Goal: Transaction & Acquisition: Purchase product/service

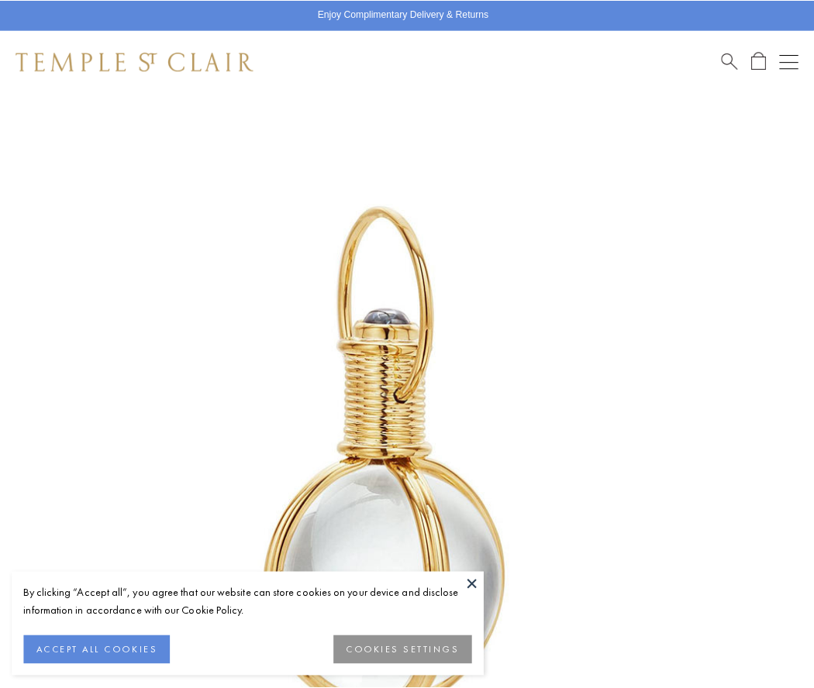
scroll to position [401, 0]
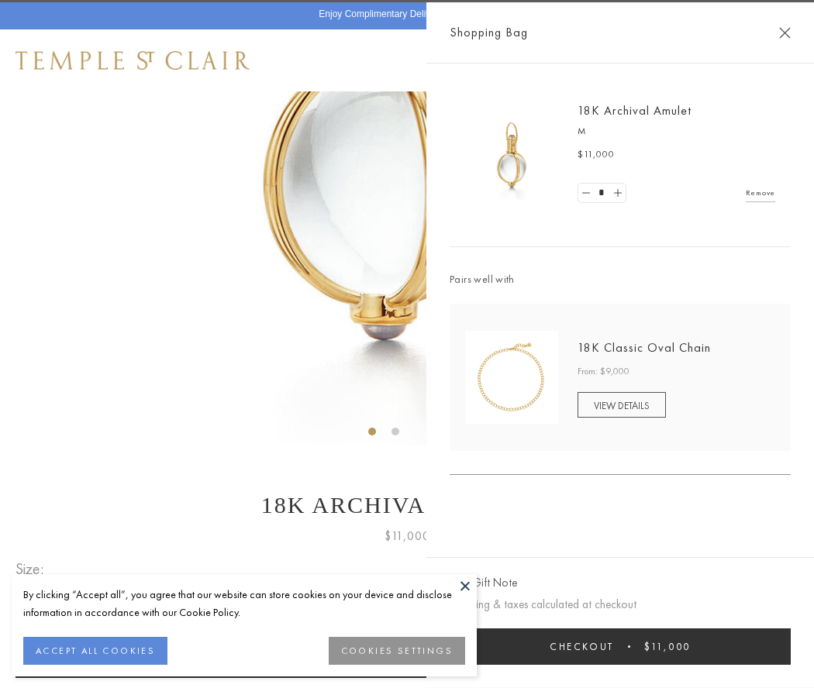
click at [620, 646] on button "Checkout $11,000" at bounding box center [619, 646] width 341 height 36
